Goal: Task Accomplishment & Management: Complete application form

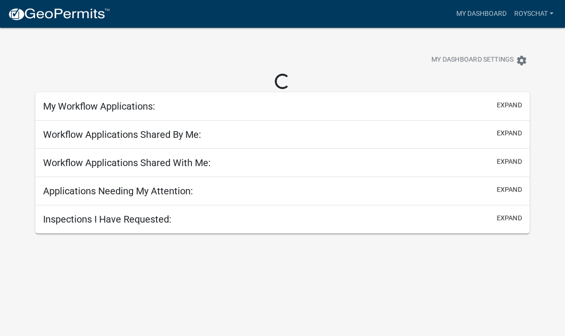
scroll to position [0, 0]
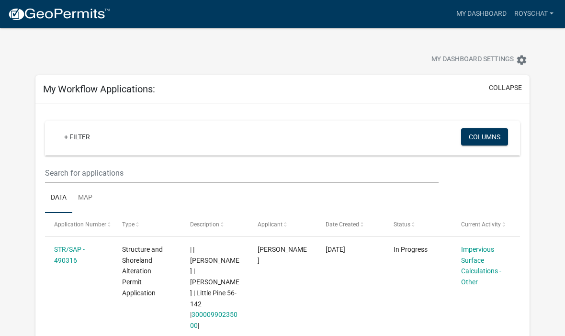
click at [482, 139] on button "Columns" at bounding box center [484, 136] width 47 height 17
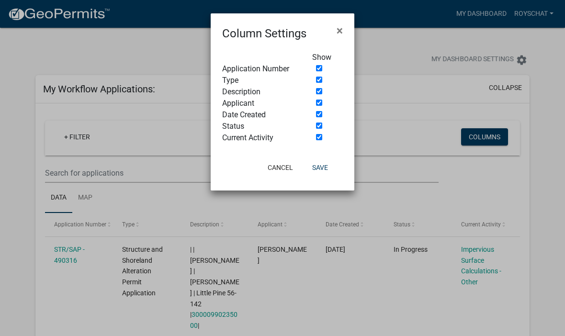
click at [532, 14] on ngb-modal-window "Column Settings × Show Application Number Type Description Applicant Date Creat…" at bounding box center [282, 168] width 565 height 336
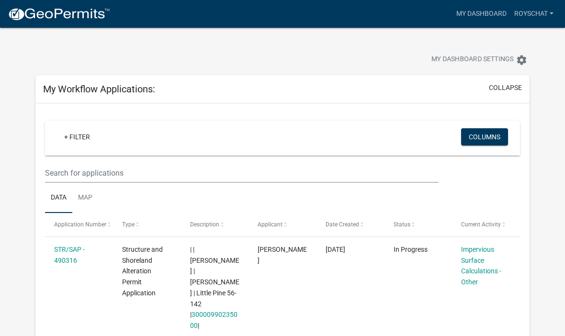
click at [530, 13] on link "Royschat" at bounding box center [533, 14] width 47 height 18
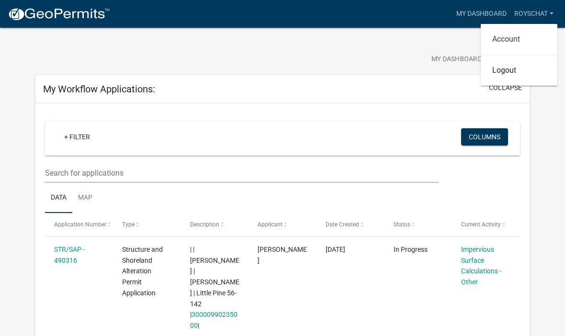
click at [522, 39] on link "Account" at bounding box center [519, 39] width 77 height 23
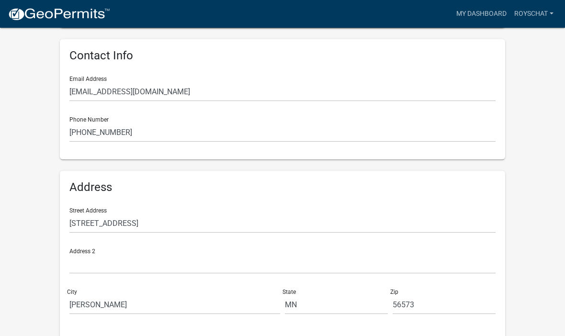
scroll to position [187, 0]
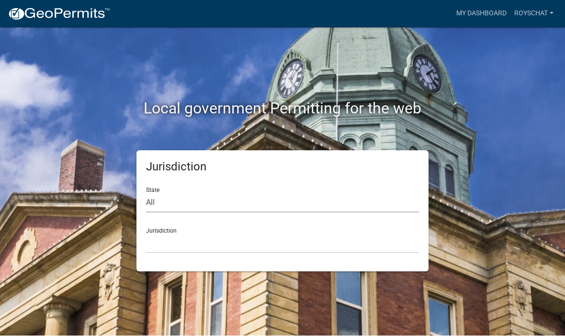
click at [332, 199] on select "All [US_STATE] [US_STATE] [US_STATE] [US_STATE] [US_STATE] [US_STATE] [US_STATE…" at bounding box center [282, 203] width 273 height 20
click at [244, 212] on select "All [US_STATE] [US_STATE] [US_STATE] [US_STATE] [US_STATE] [US_STATE] [US_STATE…" at bounding box center [282, 203] width 273 height 20
select select "[US_STATE]"
click at [262, 239] on select "[GEOGRAPHIC_DATA], [US_STATE] [GEOGRAPHIC_DATA], [US_STATE] [GEOGRAPHIC_DATA], …" at bounding box center [282, 244] width 273 height 20
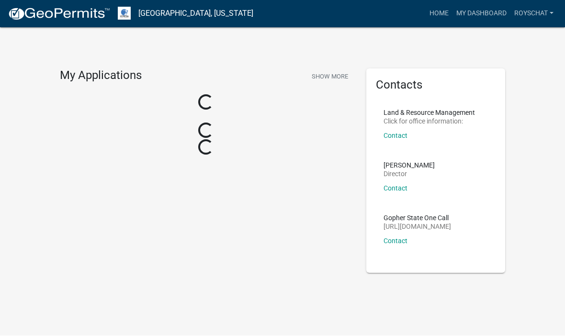
scroll to position [0, 0]
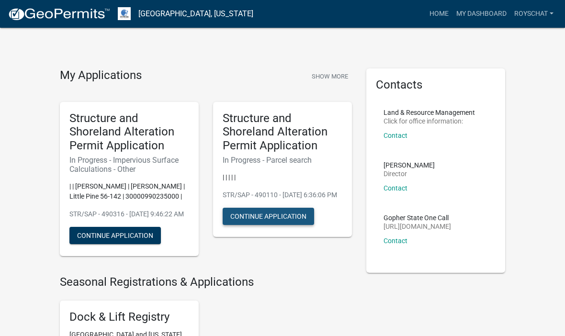
click at [279, 225] on button "Continue Application" at bounding box center [268, 216] width 91 height 17
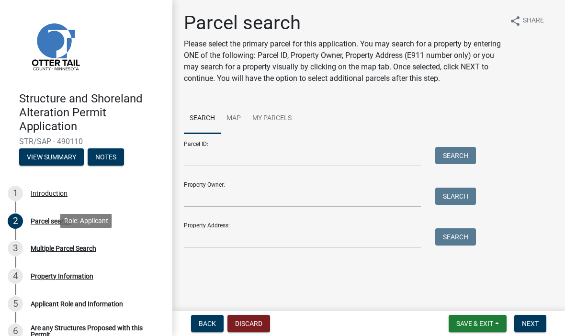
click at [78, 249] on div "Multiple Parcel Search" at bounding box center [64, 248] width 66 height 7
click at [75, 253] on div "3 Multiple Parcel Search" at bounding box center [82, 248] width 149 height 15
click at [20, 248] on div "3" at bounding box center [15, 248] width 15 height 15
click at [17, 248] on div "3" at bounding box center [15, 248] width 15 height 15
click at [66, 214] on div "2 Parcel search" at bounding box center [82, 221] width 149 height 15
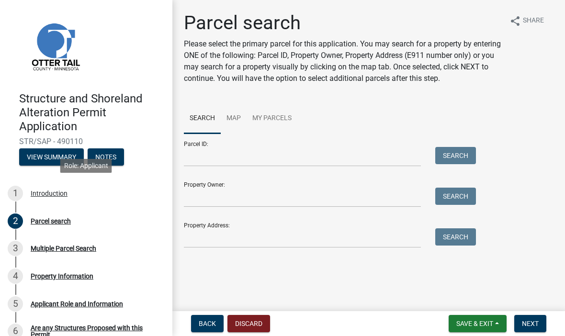
click at [44, 198] on div "1 Introduction" at bounding box center [82, 193] width 149 height 15
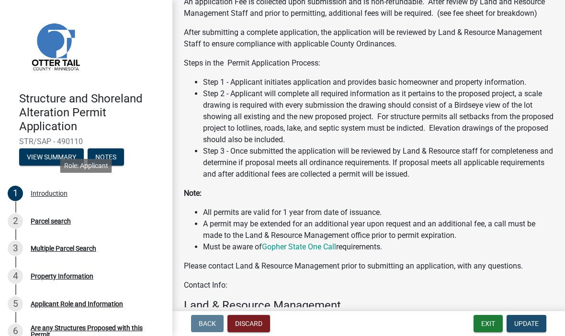
click at [527, 325] on span "Update" at bounding box center [526, 324] width 24 height 8
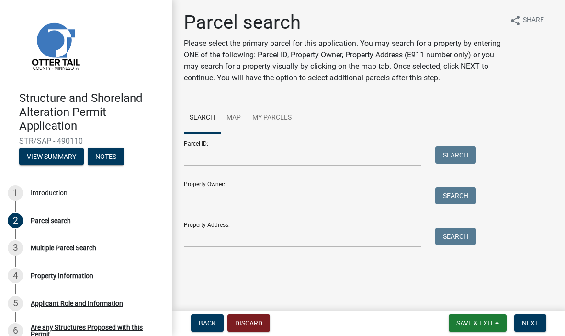
click at [87, 277] on div "Property Information" at bounding box center [62, 276] width 63 height 7
click at [19, 277] on div "4" at bounding box center [15, 276] width 15 height 15
